Goal: Task Accomplishment & Management: Manage account settings

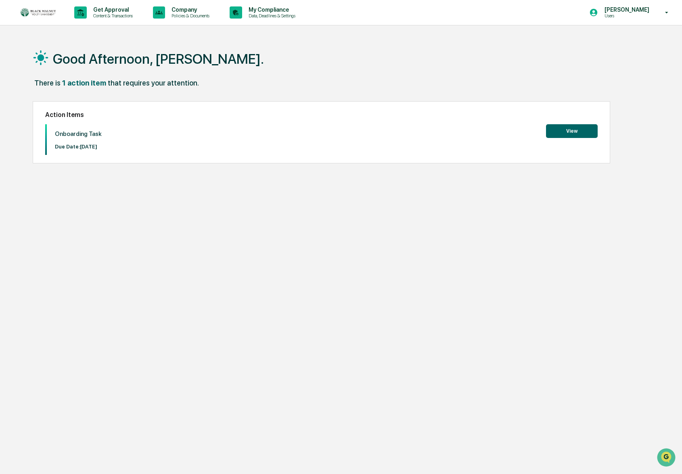
click at [561, 132] on button "View" at bounding box center [572, 131] width 52 height 14
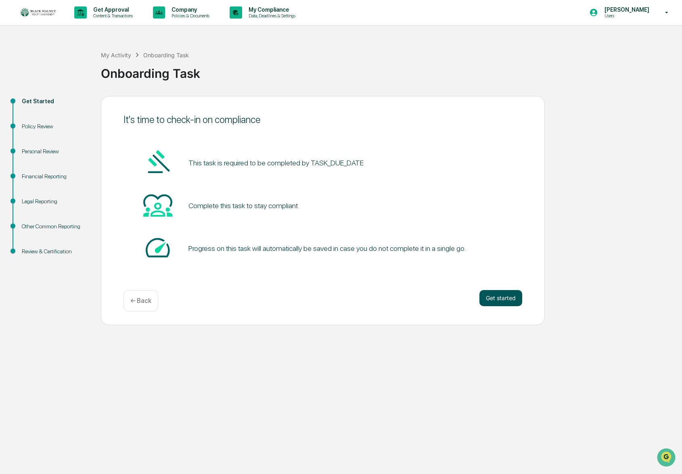
click at [503, 295] on button "Get started" at bounding box center [500, 298] width 43 height 16
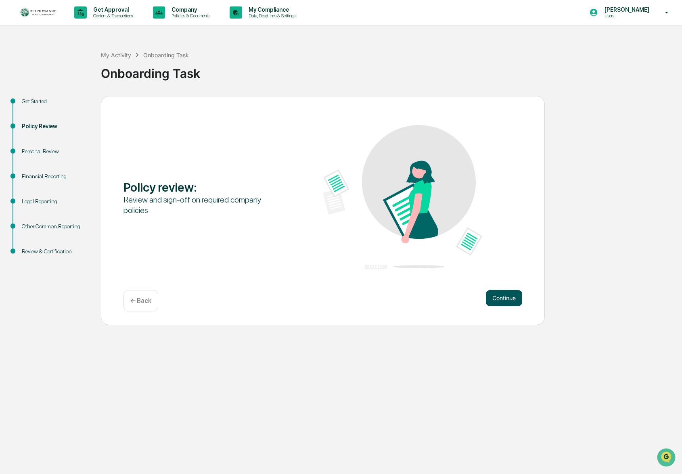
click at [501, 296] on button "Continue" at bounding box center [504, 298] width 36 height 16
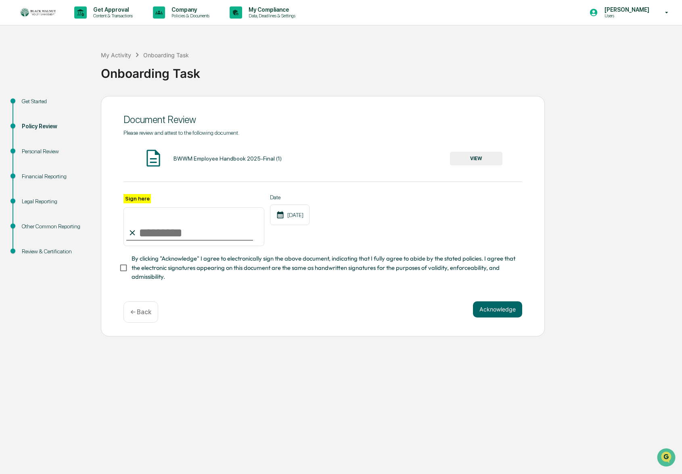
click at [23, 104] on div "Get Started" at bounding box center [55, 101] width 66 height 8
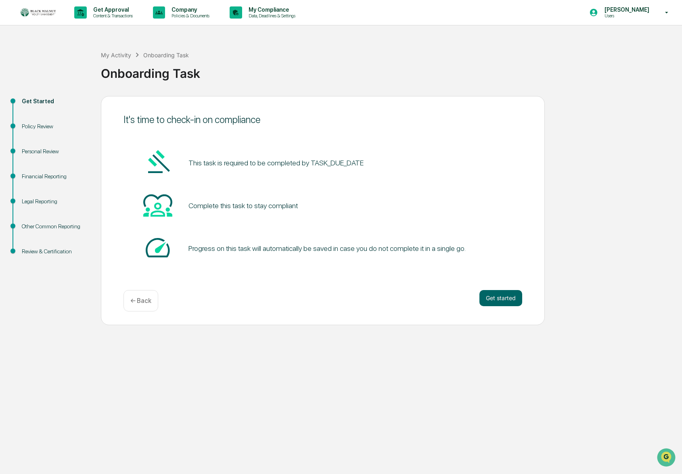
click at [44, 11] on img at bounding box center [38, 12] width 39 height 10
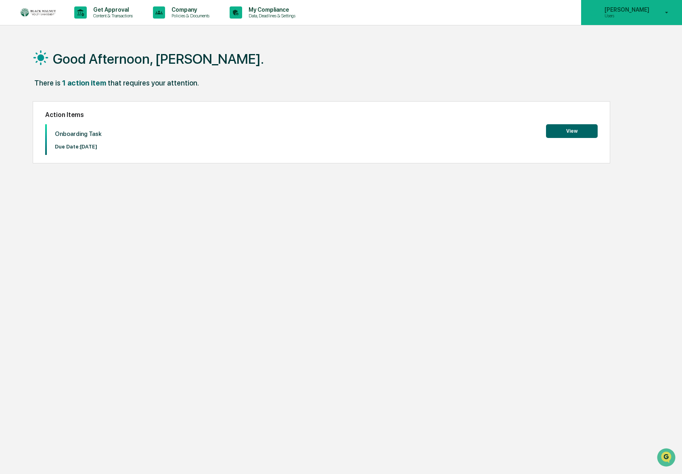
click at [634, 4] on div "Hannah Near Users" at bounding box center [631, 12] width 101 height 25
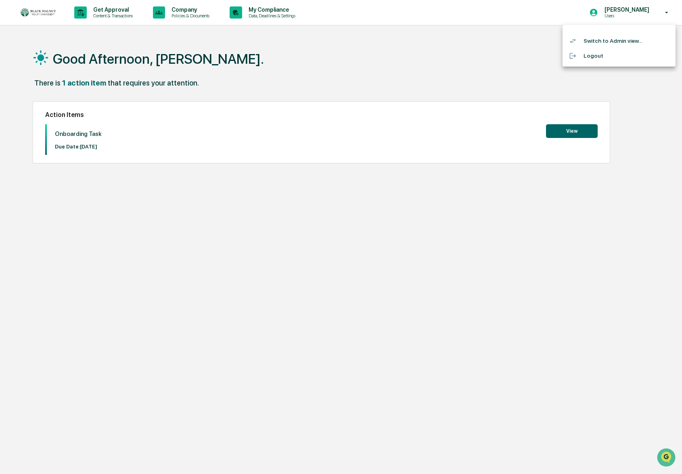
click at [198, 17] on div at bounding box center [341, 237] width 682 height 474
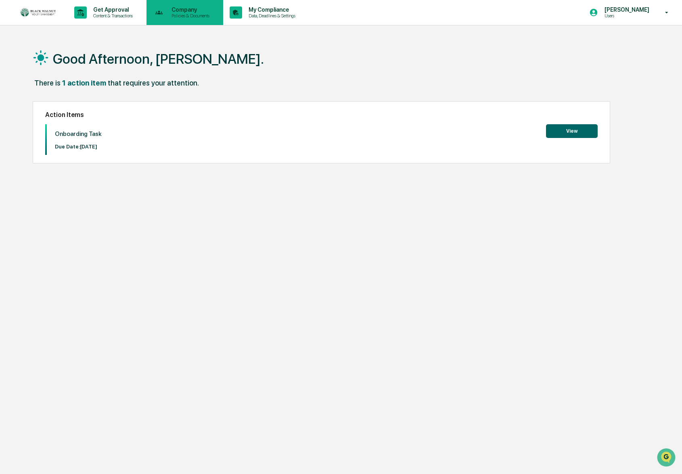
click at [196, 13] on p "Policies & Documents" at bounding box center [189, 16] width 48 height 6
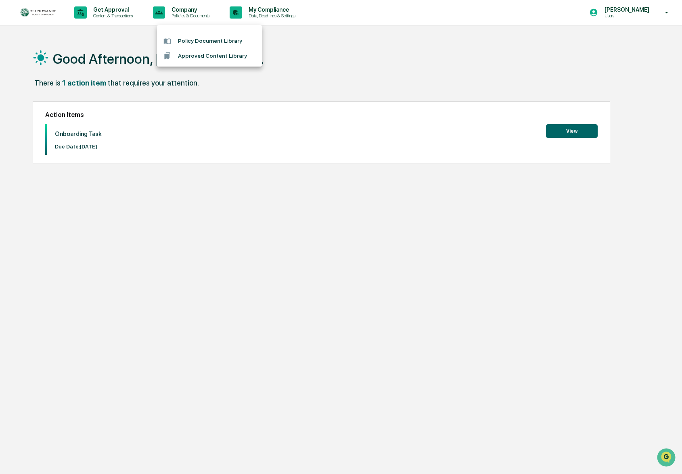
click at [195, 11] on div at bounding box center [341, 237] width 682 height 474
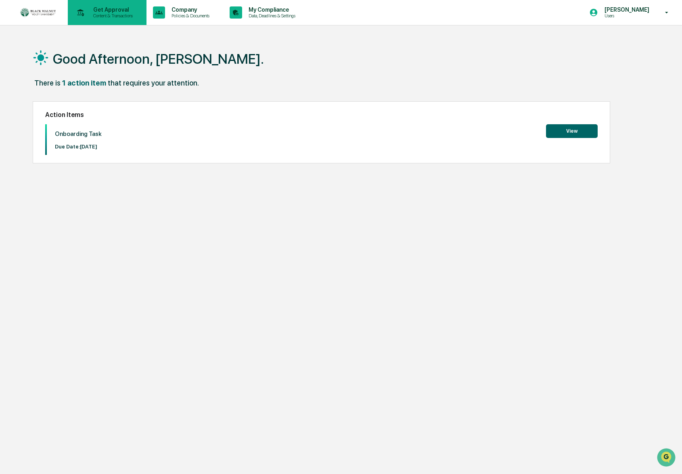
click at [100, 9] on p "Get Approval" at bounding box center [112, 9] width 50 height 6
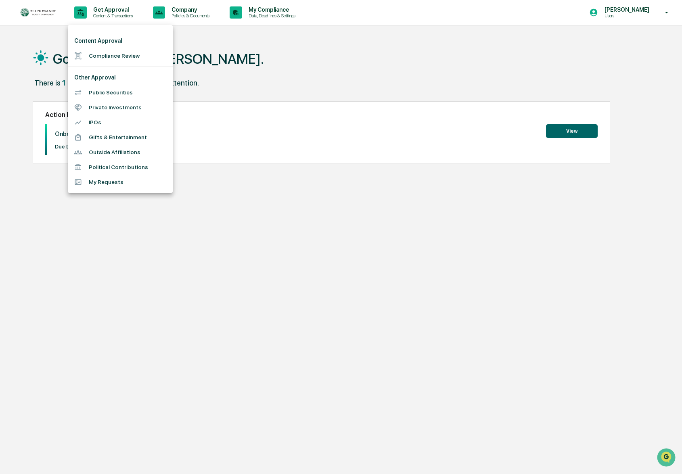
drag, startPoint x: 239, startPoint y: 13, endPoint x: 263, endPoint y: 13, distance: 24.2
click at [239, 13] on div at bounding box center [341, 237] width 682 height 474
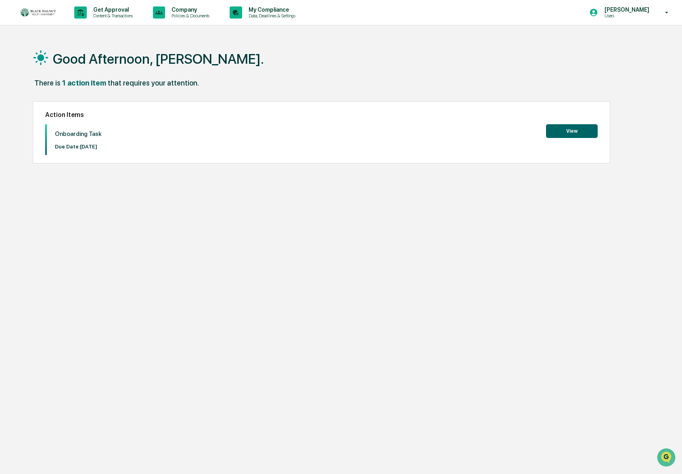
click at [265, 13] on div "Content Approval Compliance Review Other Approval Public Securities Private Inv…" at bounding box center [341, 237] width 682 height 474
click at [631, 20] on div "Hannah Near Users" at bounding box center [631, 12] width 101 height 25
click at [628, 46] on li "Switch to Admin view..." at bounding box center [618, 40] width 113 height 15
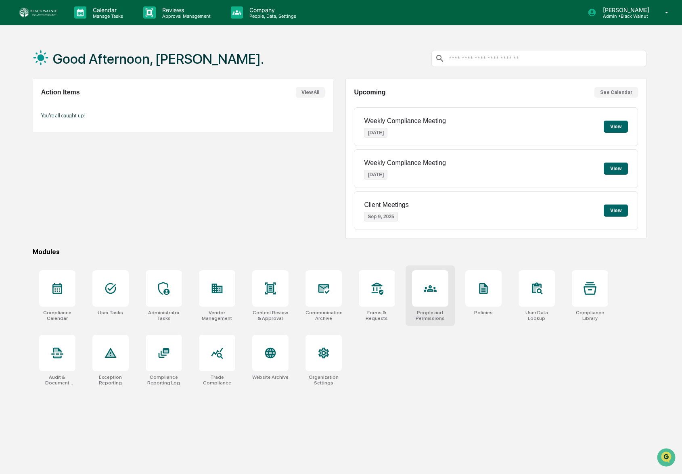
click at [435, 300] on div at bounding box center [430, 288] width 36 height 36
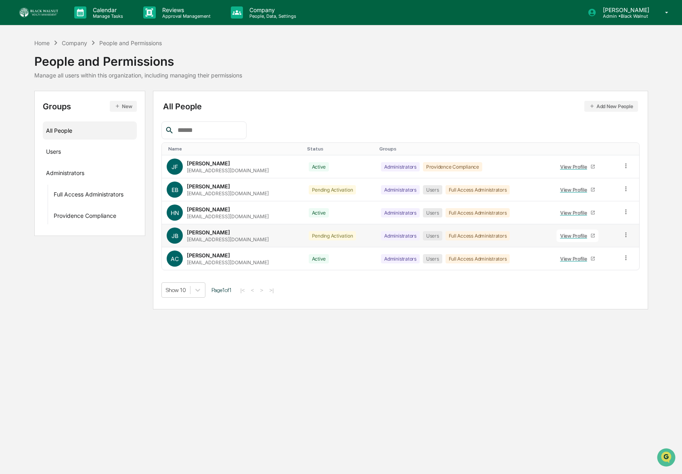
click at [625, 233] on icon at bounding box center [626, 235] width 8 height 8
click at [607, 252] on div "Groups & Permissions" at bounding box center [589, 248] width 67 height 10
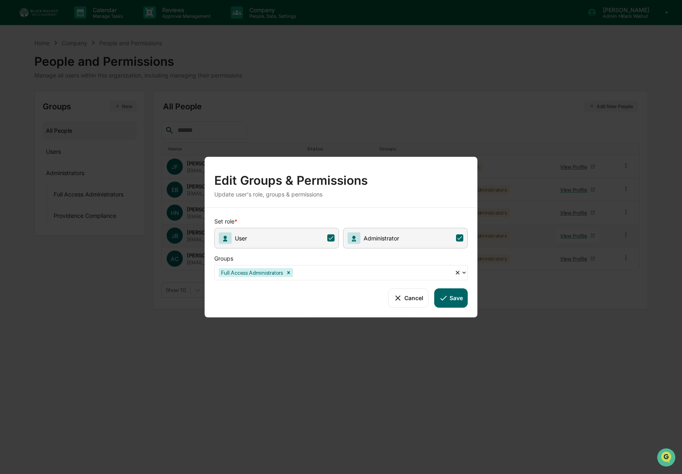
click at [413, 297] on button "Cancel" at bounding box center [408, 297] width 40 height 19
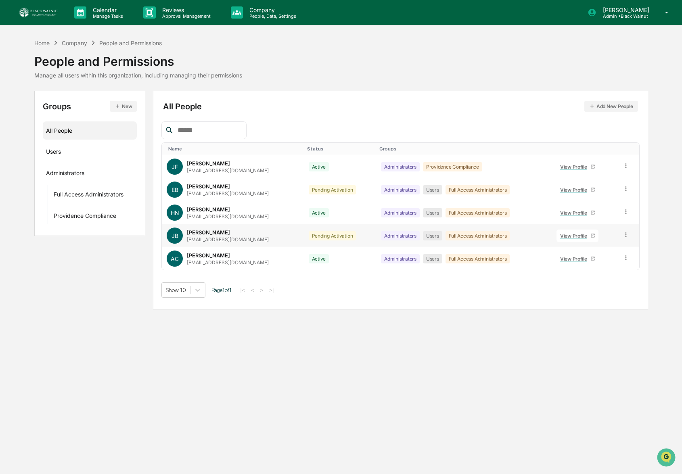
click at [334, 233] on div "Pending Activation" at bounding box center [333, 235] width 48 height 9
click at [626, 234] on icon at bounding box center [626, 235] width 8 height 8
click at [613, 263] on div "Change Status" at bounding box center [589, 264] width 67 height 10
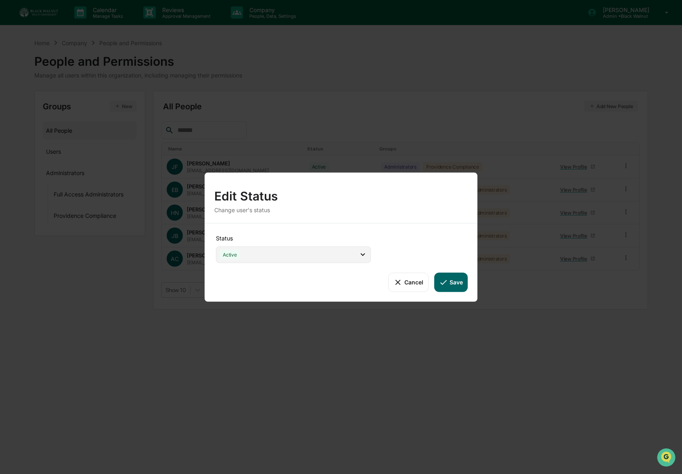
click at [315, 252] on div "Active" at bounding box center [293, 254] width 155 height 17
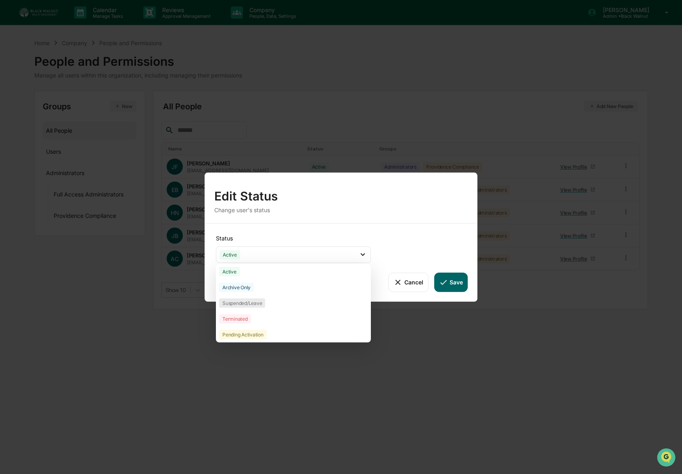
click at [388, 233] on div "Status Active Active Archive Only Suspended/Leave Terminated Pending Activation…" at bounding box center [340, 262] width 273 height 78
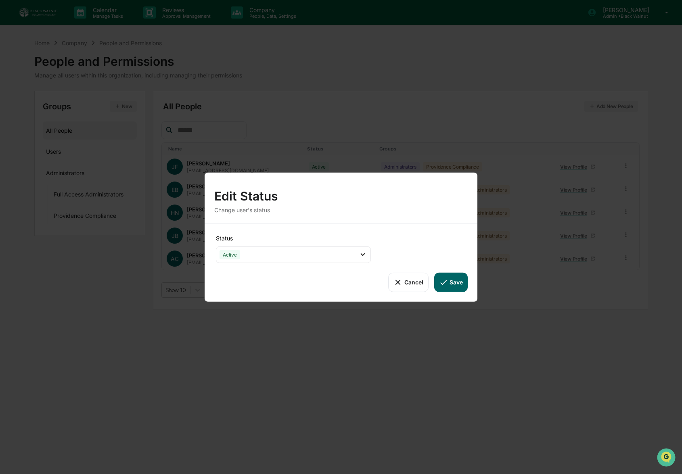
click at [411, 283] on button "Cancel" at bounding box center [408, 281] width 40 height 19
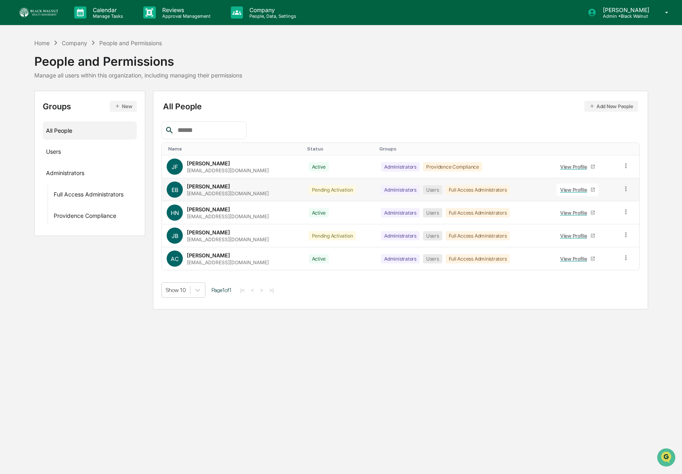
click at [343, 190] on div "Pending Activation" at bounding box center [333, 189] width 48 height 9
click at [270, 188] on div "EB [PERSON_NAME] [EMAIL_ADDRESS][DOMAIN_NAME]" at bounding box center [233, 189] width 132 height 16
click at [173, 189] on span "EB" at bounding box center [174, 189] width 7 height 7
click at [628, 189] on icon at bounding box center [626, 189] width 8 height 8
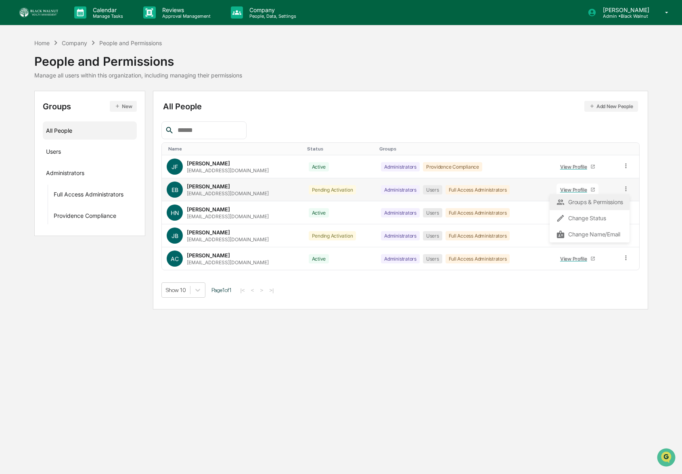
click at [602, 207] on div "Groups & Permissions" at bounding box center [589, 202] width 67 height 10
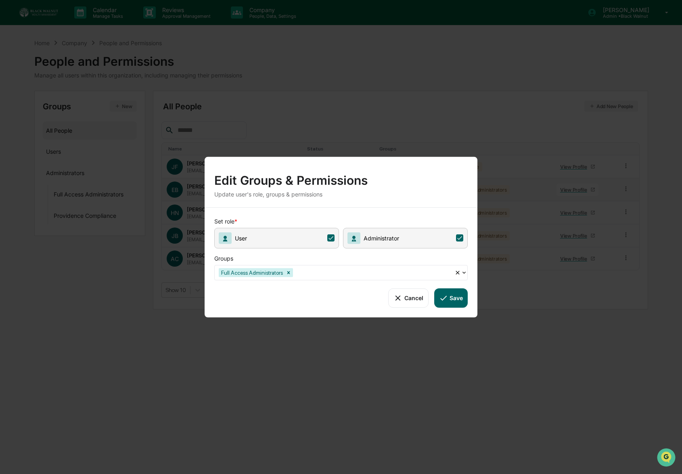
click at [454, 305] on button "Save" at bounding box center [450, 297] width 33 height 19
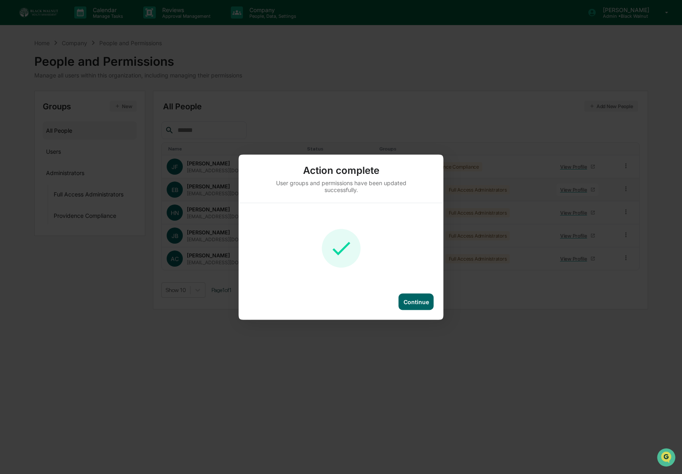
click at [399, 298] on div "Continue" at bounding box center [415, 301] width 35 height 17
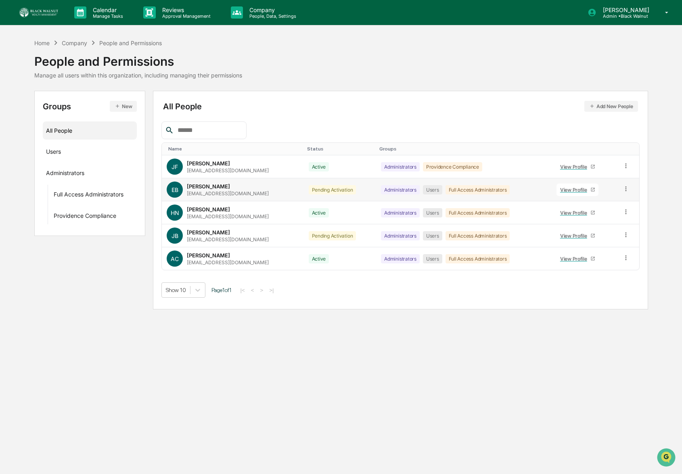
click at [404, 301] on div "Continue" at bounding box center [415, 301] width 25 height 7
click at [363, 187] on td "Pending Activation" at bounding box center [340, 189] width 73 height 23
click at [332, 188] on div "Pending Activation" at bounding box center [333, 189] width 48 height 9
click at [248, 192] on div "[EMAIL_ADDRESS][DOMAIN_NAME]" at bounding box center [228, 193] width 82 height 6
click at [661, 454] on img "Open customer support" at bounding box center [666, 457] width 20 height 16
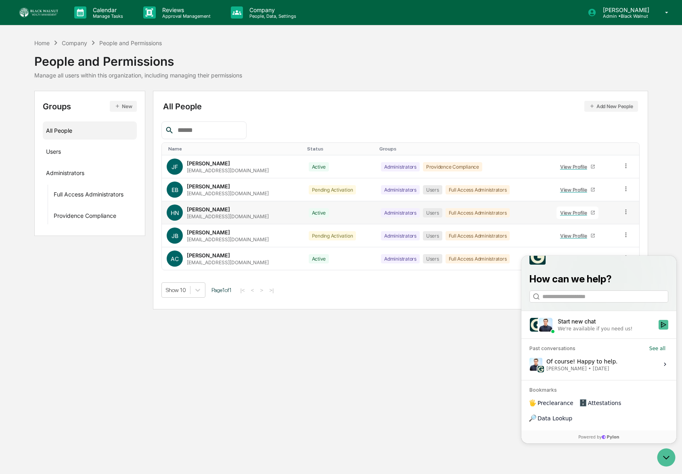
click at [623, 218] on td at bounding box center [628, 212] width 22 height 23
click at [624, 212] on icon at bounding box center [626, 212] width 8 height 8
click at [604, 246] on div "Change Status" at bounding box center [589, 241] width 67 height 10
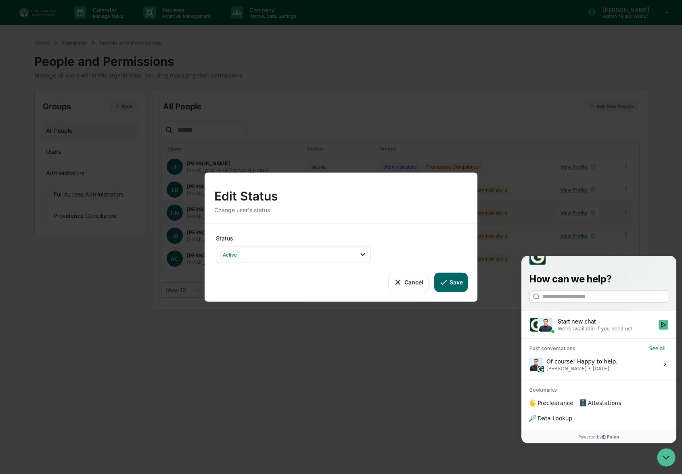
click at [434, 379] on div "Edit Status Change user's status Status Active Active Archive Only Suspended/Le…" at bounding box center [341, 237] width 682 height 474
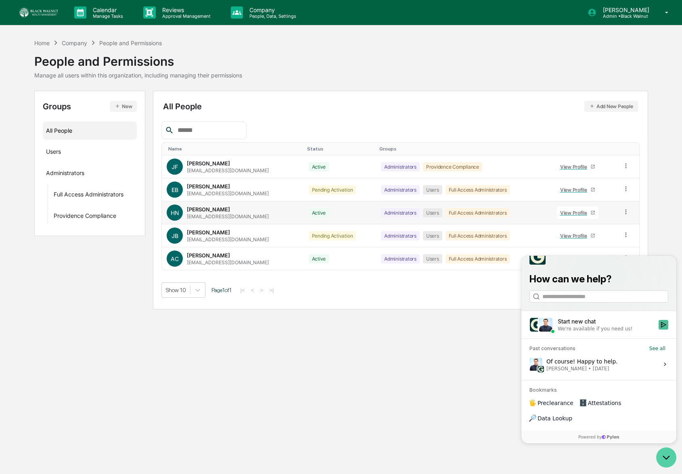
click at [667, 465] on icon "Open customer support" at bounding box center [666, 457] width 20 height 20
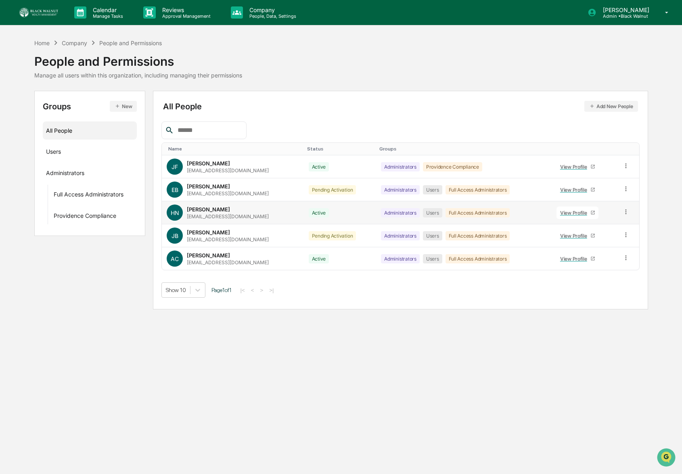
click at [627, 213] on icon at bounding box center [626, 212] width 8 height 8
click at [627, 190] on icon at bounding box center [626, 189] width 8 height 8
click at [609, 221] on div "Change Status" at bounding box center [589, 218] width 67 height 10
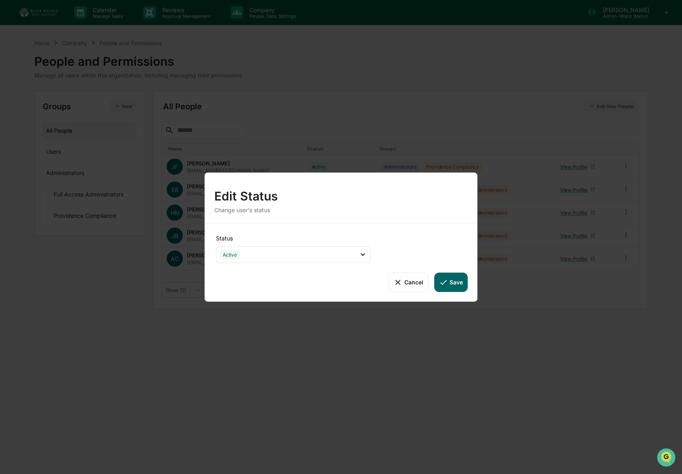
click at [456, 279] on button "Save" at bounding box center [450, 281] width 33 height 19
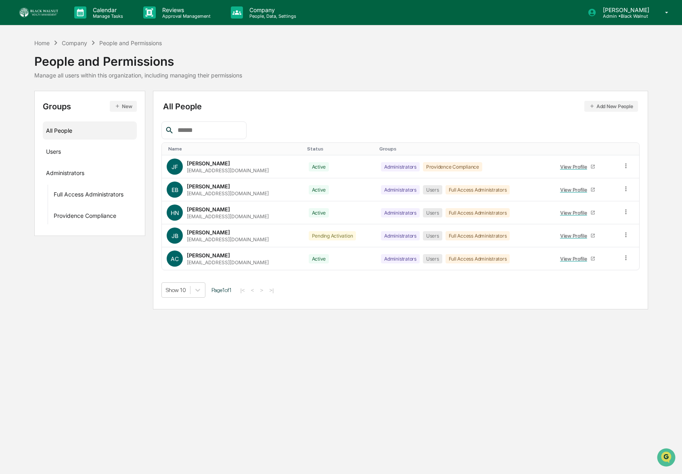
click at [623, 236] on icon at bounding box center [626, 235] width 8 height 8
click at [597, 266] on div "Change Status" at bounding box center [589, 264] width 67 height 10
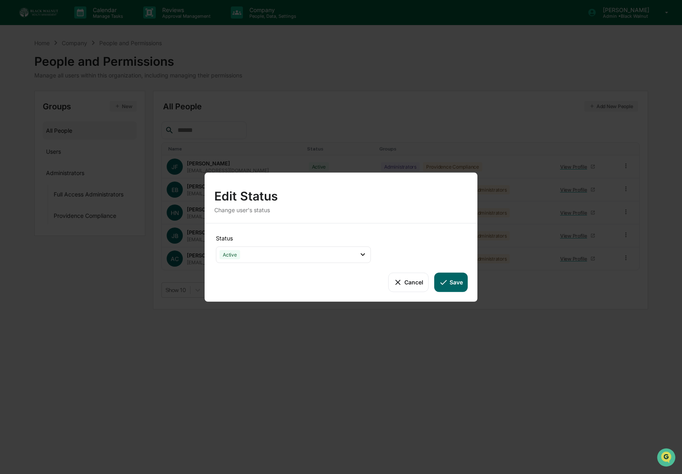
click at [451, 279] on button "Save" at bounding box center [450, 281] width 33 height 19
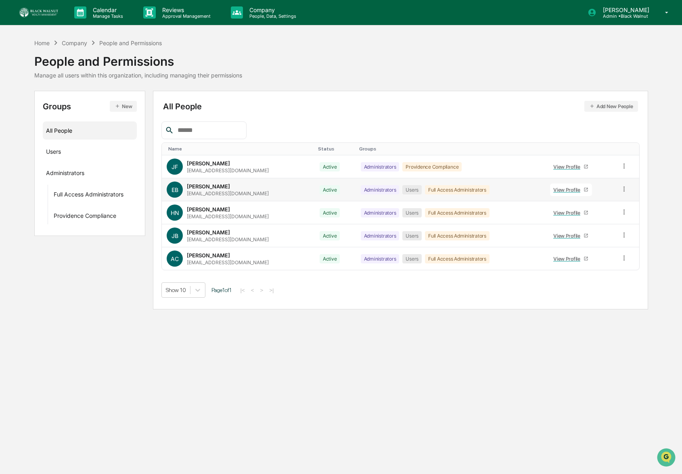
click at [231, 189] on div "[PERSON_NAME] [EMAIL_ADDRESS][DOMAIN_NAME]" at bounding box center [228, 189] width 82 height 13
click at [200, 190] on div "[EMAIL_ADDRESS][DOMAIN_NAME]" at bounding box center [228, 193] width 82 height 6
click at [624, 188] on icon at bounding box center [624, 189] width 8 height 8
click at [596, 248] on div "Reset Password" at bounding box center [587, 251] width 67 height 10
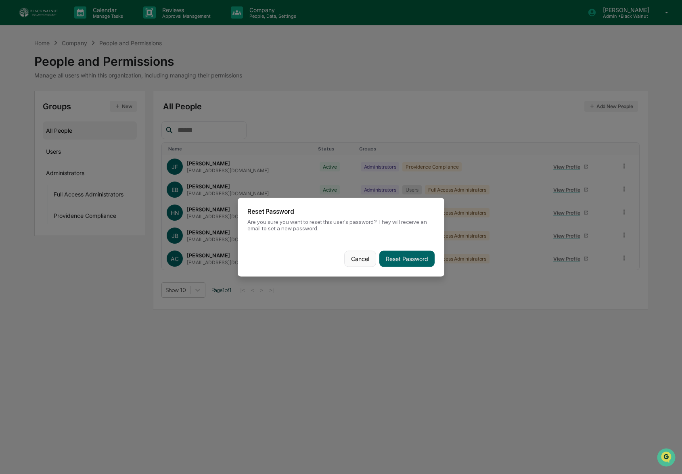
click at [364, 263] on button "Cancel" at bounding box center [360, 258] width 32 height 16
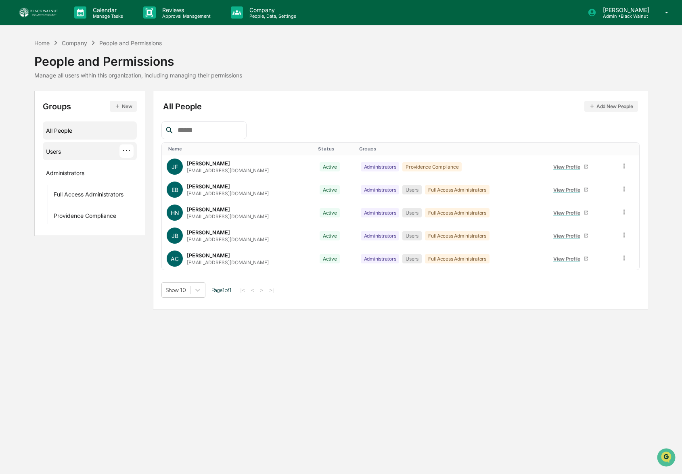
click at [98, 152] on div "Users ···" at bounding box center [90, 150] width 88 height 13
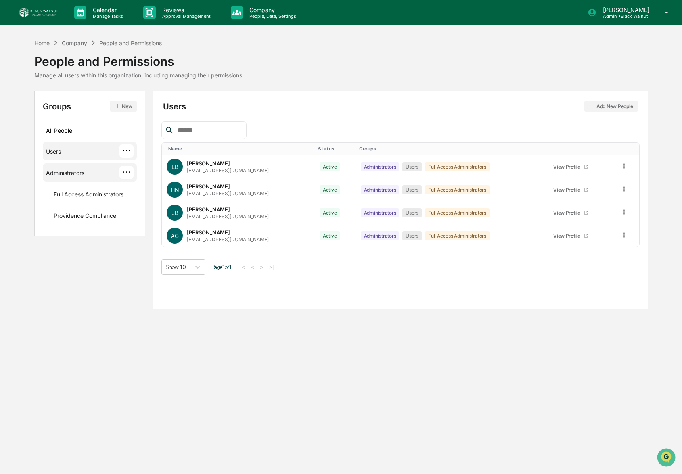
click at [98, 169] on div "Administrators ···" at bounding box center [90, 172] width 88 height 13
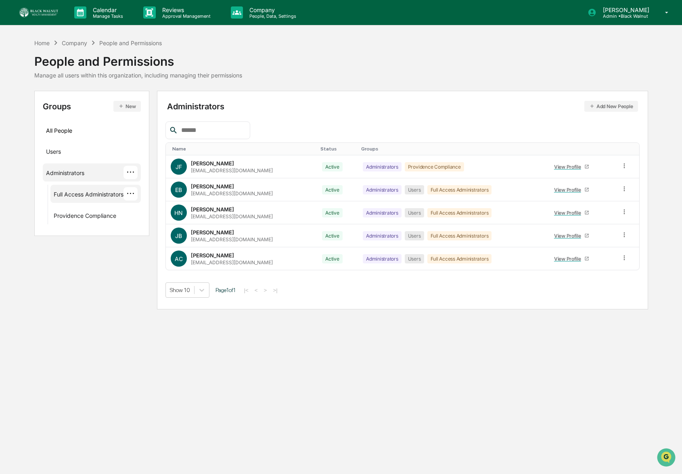
click at [102, 185] on div "Full Access Administrators ···" at bounding box center [95, 194] width 90 height 18
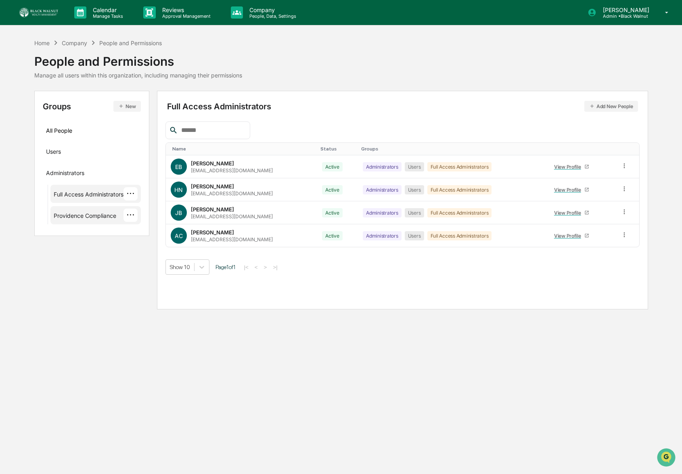
click at [96, 219] on div "Providence Compliance" at bounding box center [85, 217] width 63 height 10
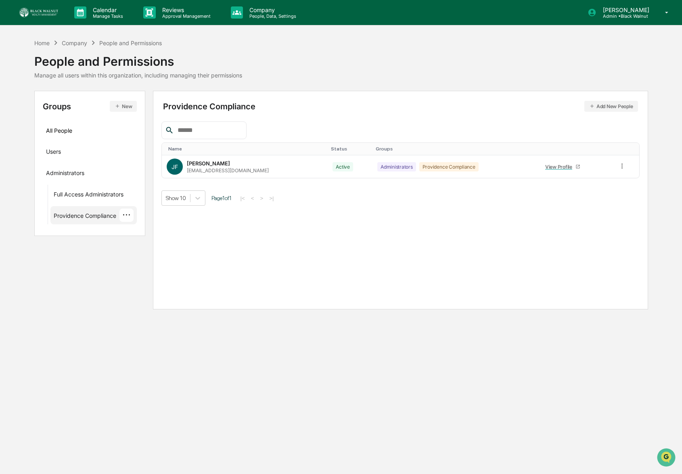
click at [46, 12] on img at bounding box center [38, 13] width 39 height 10
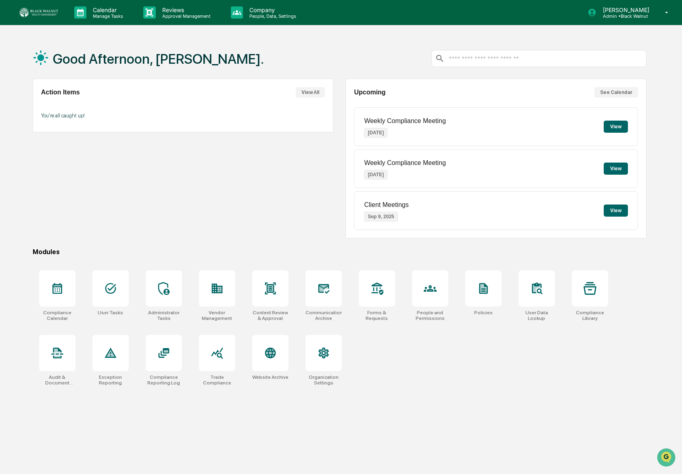
click at [614, 214] on button "View" at bounding box center [615, 210] width 24 height 12
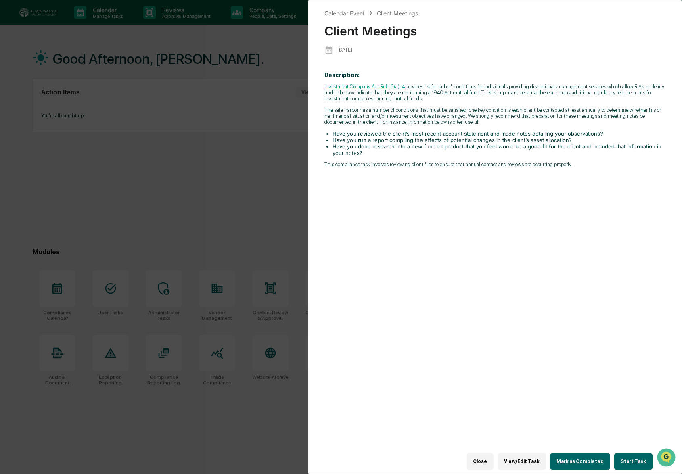
click at [492, 457] on button "Close" at bounding box center [479, 461] width 27 height 16
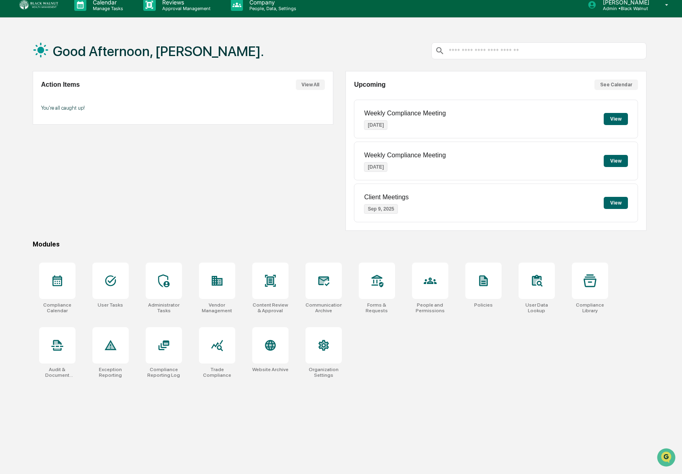
scroll to position [9, 0]
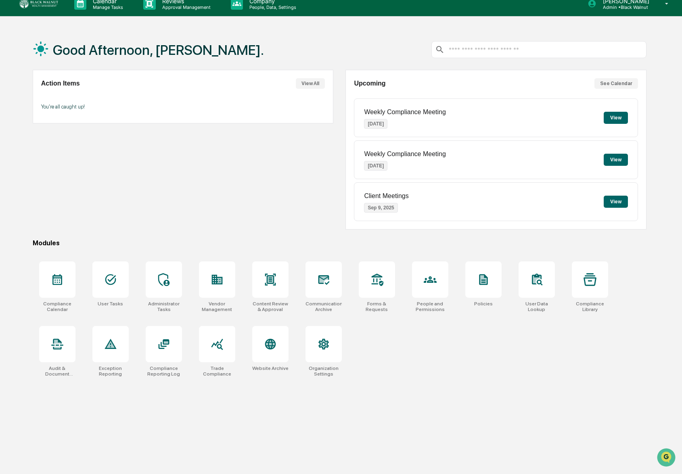
click at [273, 149] on div "Action Items View All You're all caught up!" at bounding box center [183, 150] width 300 height 160
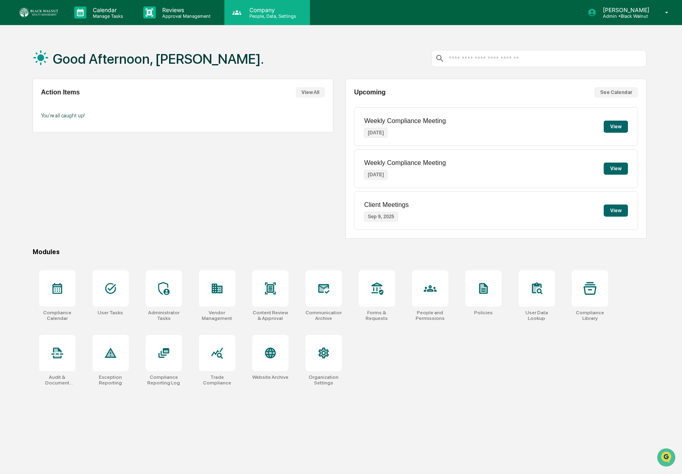
click at [262, 20] on div "Company People, Data, Settings" at bounding box center [266, 12] width 85 height 25
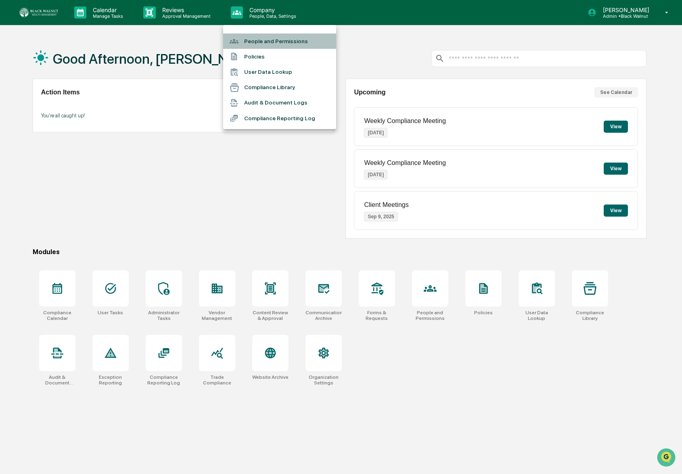
click at [268, 41] on li "People and Permissions" at bounding box center [279, 40] width 113 height 15
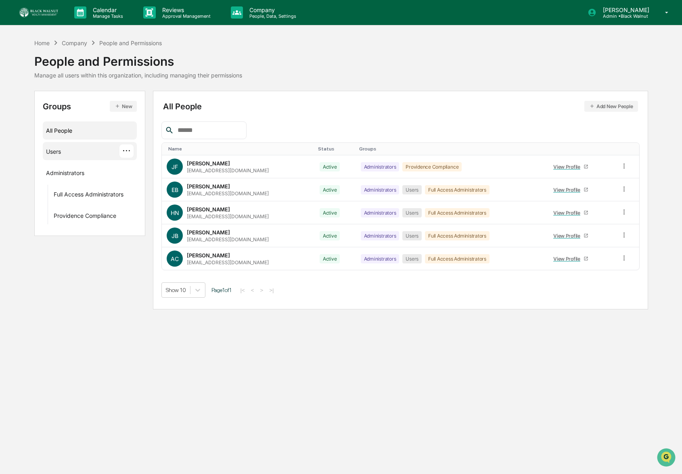
click at [69, 152] on div "Users ···" at bounding box center [90, 150] width 88 height 13
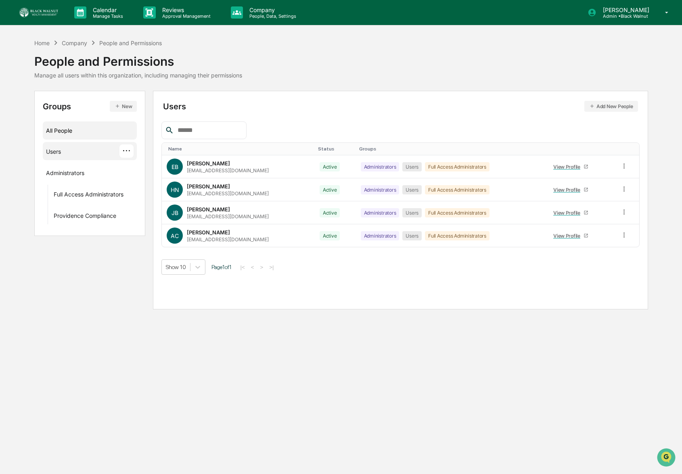
click at [74, 139] on div "All People" at bounding box center [90, 130] width 94 height 18
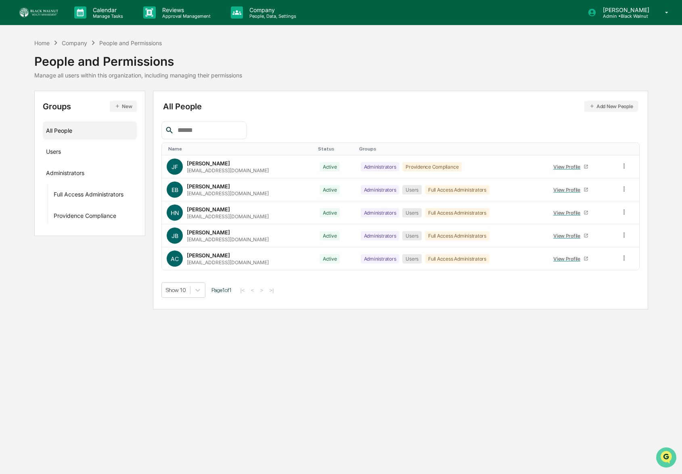
click at [672, 461] on icon "Open customer support" at bounding box center [666, 467] width 20 height 20
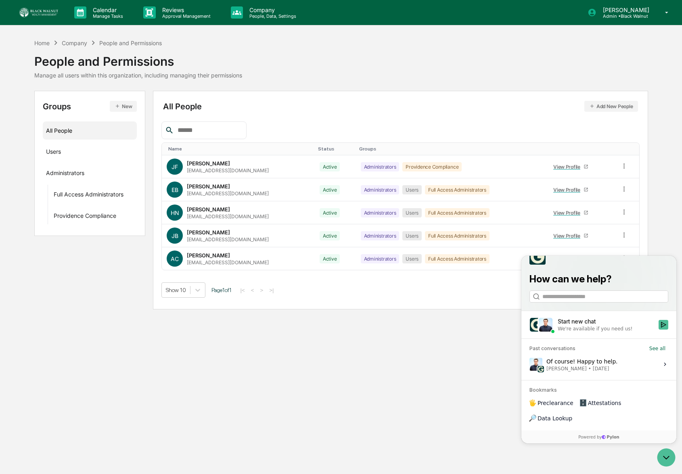
click at [444, 350] on div "Calendar Manage Tasks Reviews Approval Management Company People, Data, Setting…" at bounding box center [341, 237] width 682 height 474
click at [668, 456] on icon "Open customer support" at bounding box center [666, 457] width 20 height 20
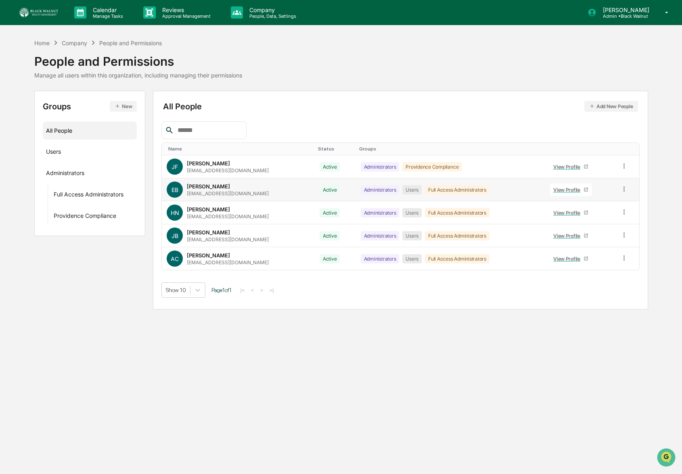
click at [623, 192] on icon at bounding box center [624, 189] width 8 height 8
click at [602, 250] on div "Reset Password" at bounding box center [587, 251] width 67 height 10
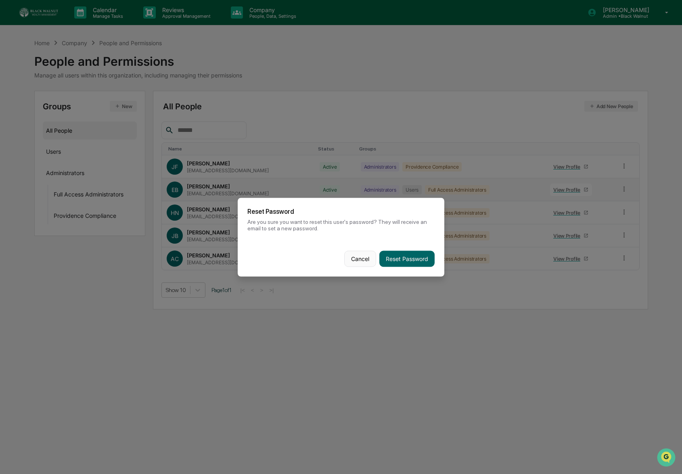
click at [363, 259] on button "Cancel" at bounding box center [360, 258] width 32 height 16
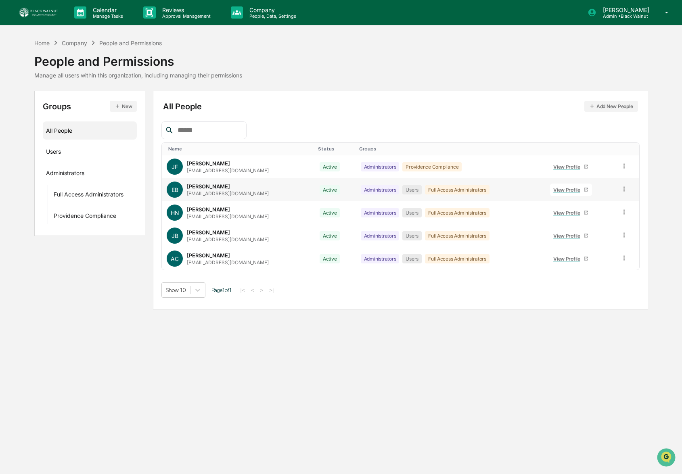
click at [43, 12] on img at bounding box center [38, 13] width 39 height 10
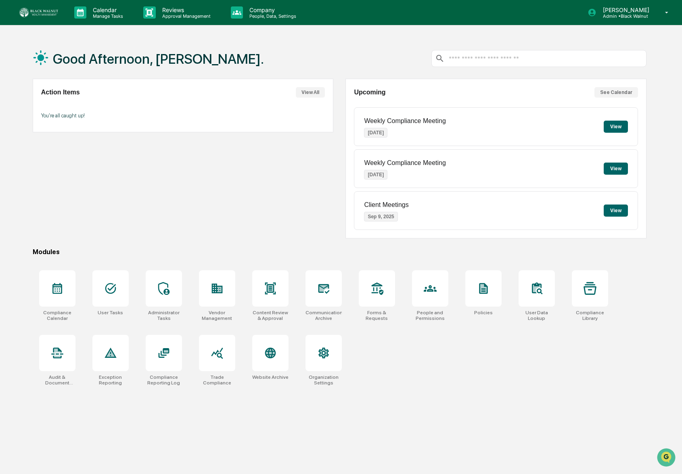
click at [52, 3] on link at bounding box center [43, 12] width 48 height 25
